Goal: Task Accomplishment & Management: Use online tool/utility

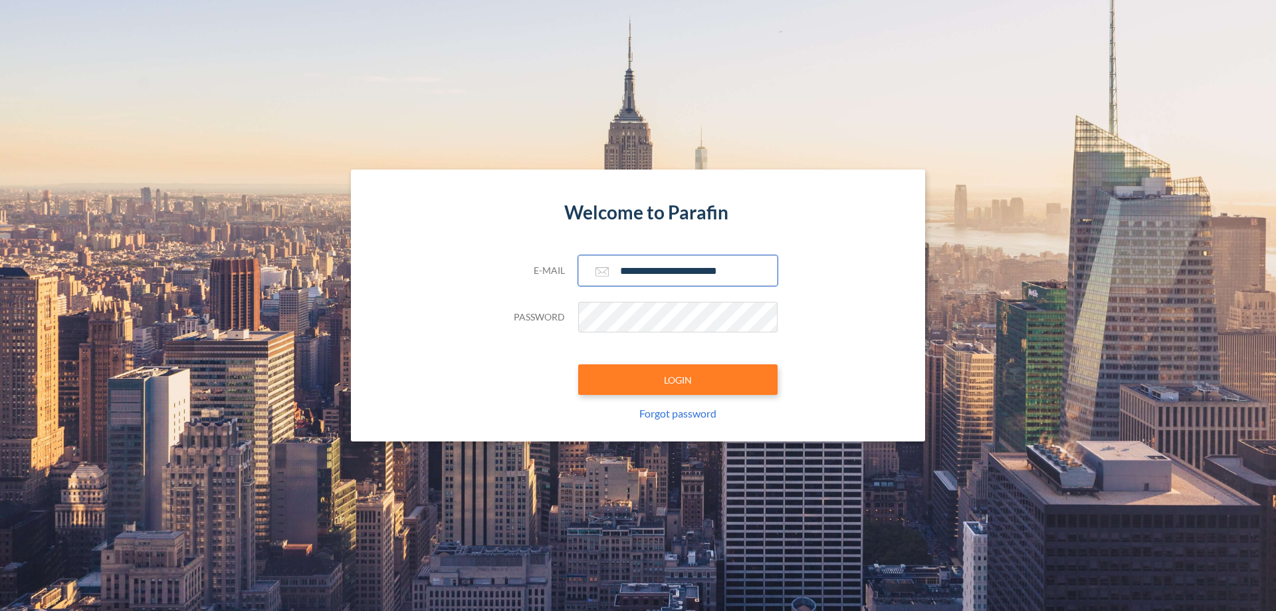
type input "**********"
click at [678, 380] on button "LOGIN" at bounding box center [677, 379] width 199 height 31
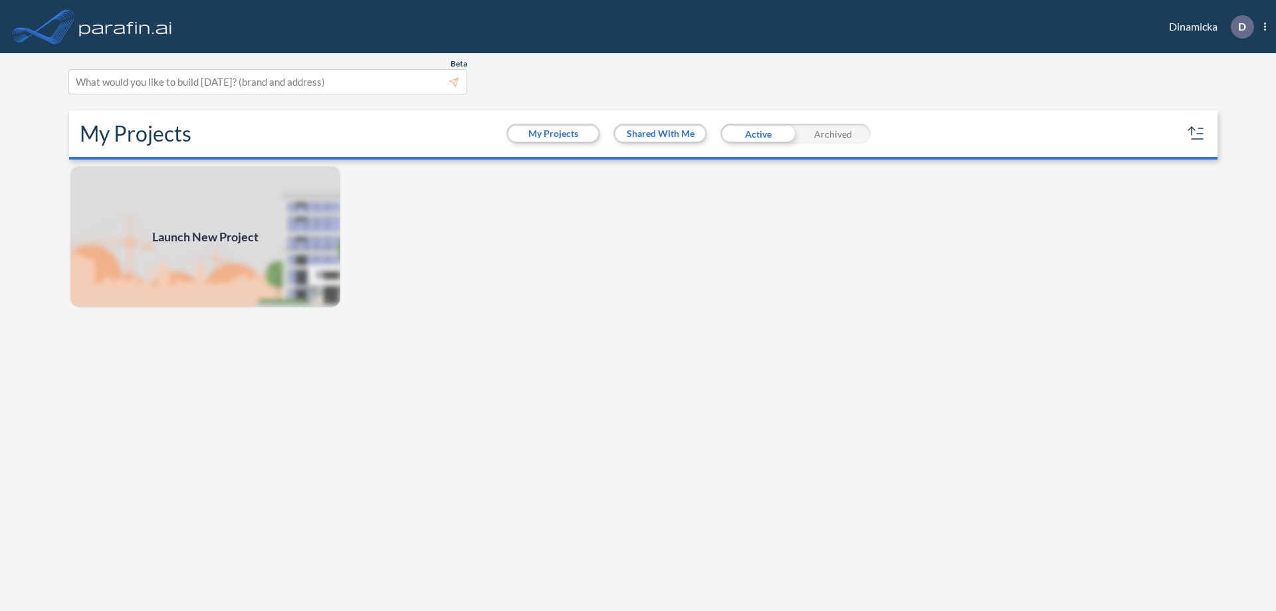
scroll to position [3, 0]
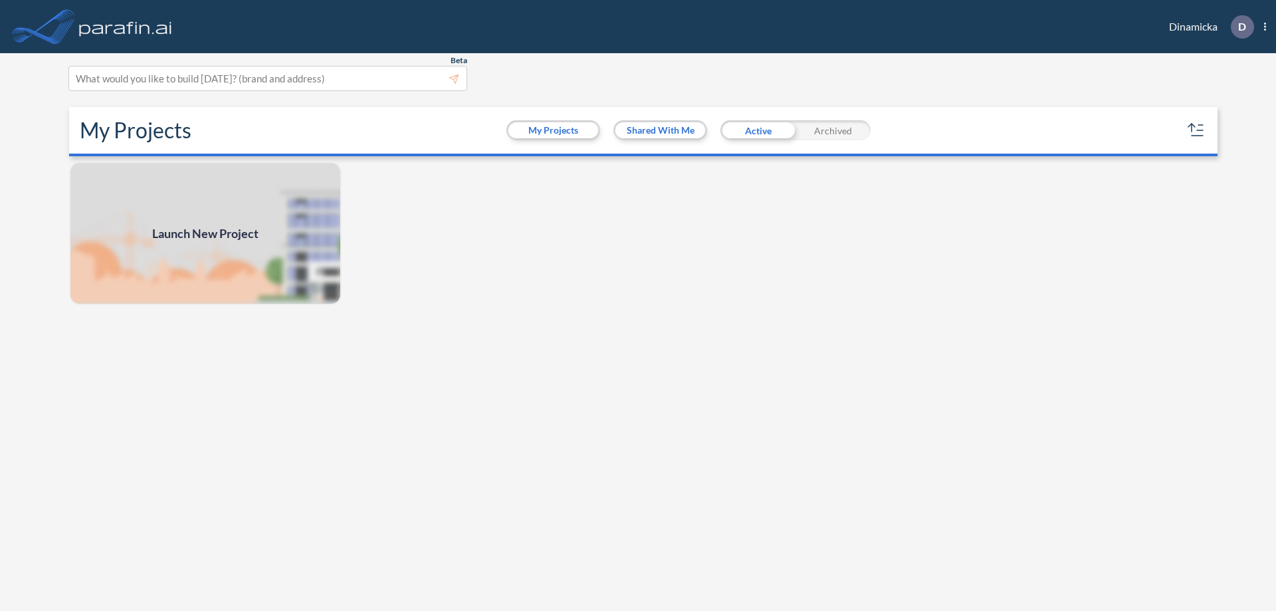
click at [205, 233] on span "Launch New Project" at bounding box center [205, 234] width 106 height 18
